Goal: Task Accomplishment & Management: Manage account settings

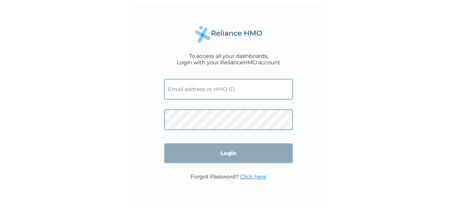
type input "info@unitedheartltd.com"
click at [222, 154] on input "Login" at bounding box center [228, 153] width 128 height 20
